Goal: Information Seeking & Learning: Learn about a topic

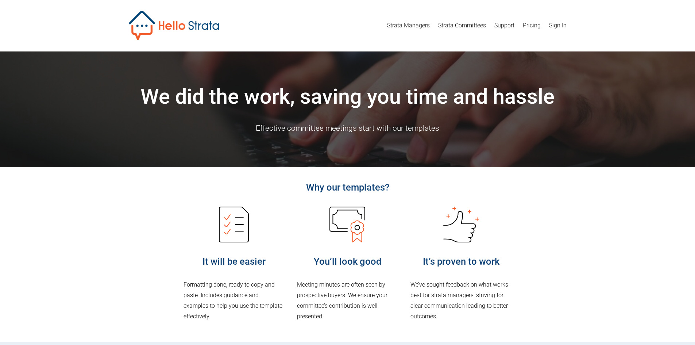
click at [459, 27] on link "Strata Committees" at bounding box center [462, 26] width 48 height 12
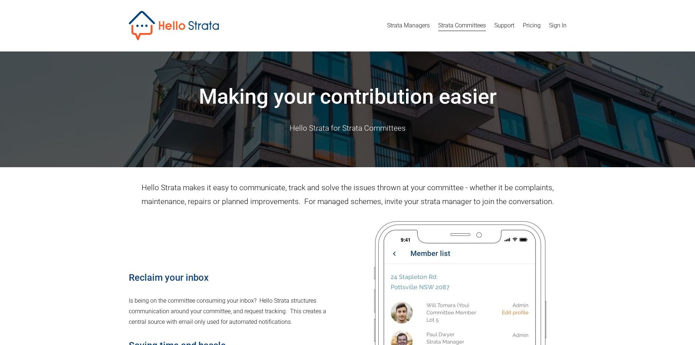
click at [526, 22] on link "Pricing" at bounding box center [532, 26] width 18 height 12
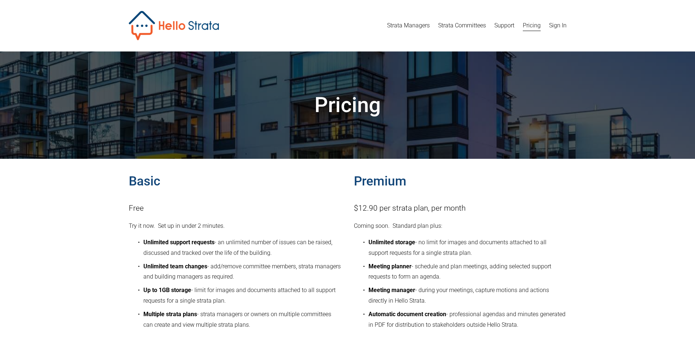
click at [409, 25] on link "Strata Managers" at bounding box center [408, 26] width 43 height 12
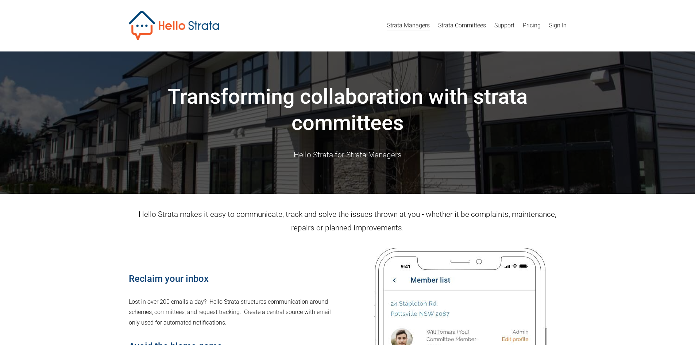
click at [532, 27] on link "Pricing" at bounding box center [532, 26] width 18 height 12
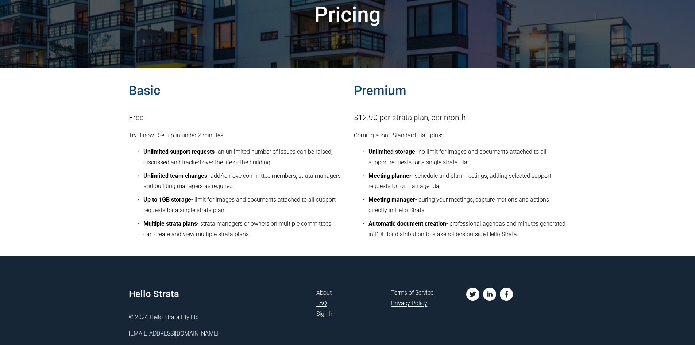
scroll to position [116, 0]
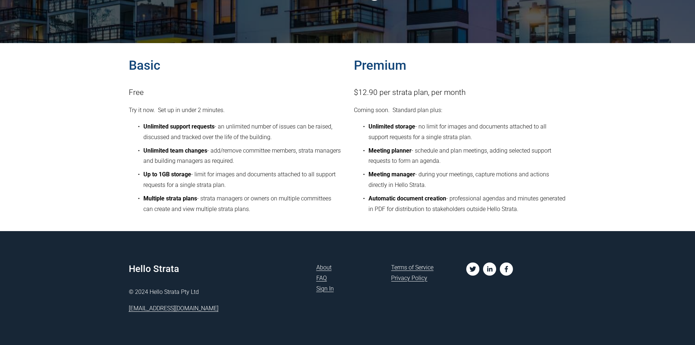
click at [319, 276] on link "FAQ" at bounding box center [321, 278] width 11 height 11
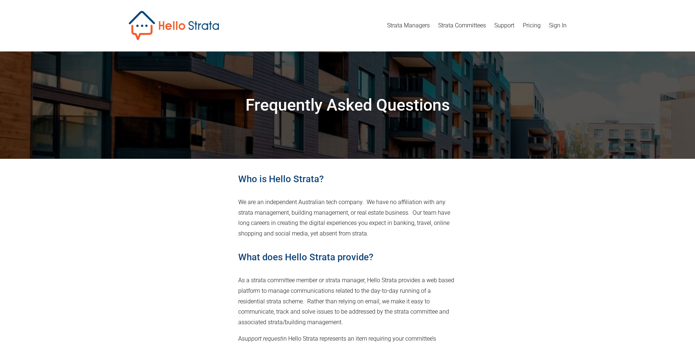
click at [503, 25] on link "Support" at bounding box center [504, 26] width 20 height 12
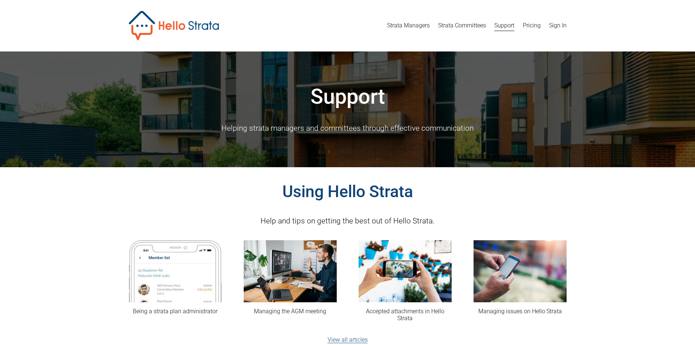
scroll to position [36, 0]
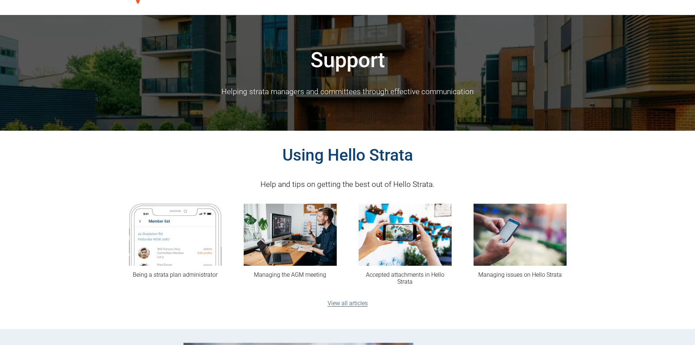
click at [356, 304] on link "View all articles" at bounding box center [347, 302] width 40 height 7
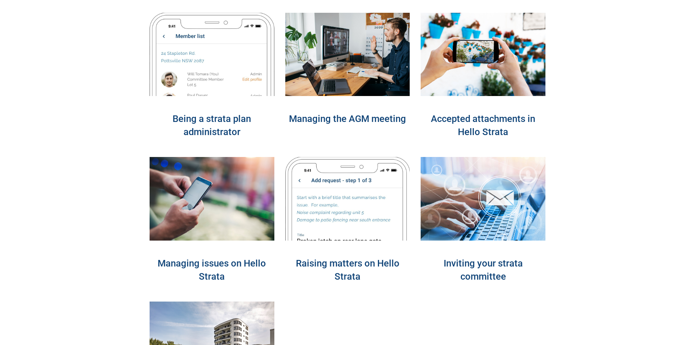
scroll to position [73, 0]
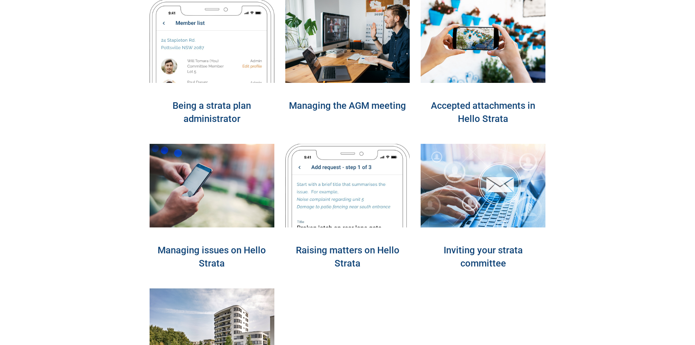
click at [474, 259] on link "Inviting your strata committee" at bounding box center [482, 256] width 79 height 24
